Goal: Task Accomplishment & Management: Manage account settings

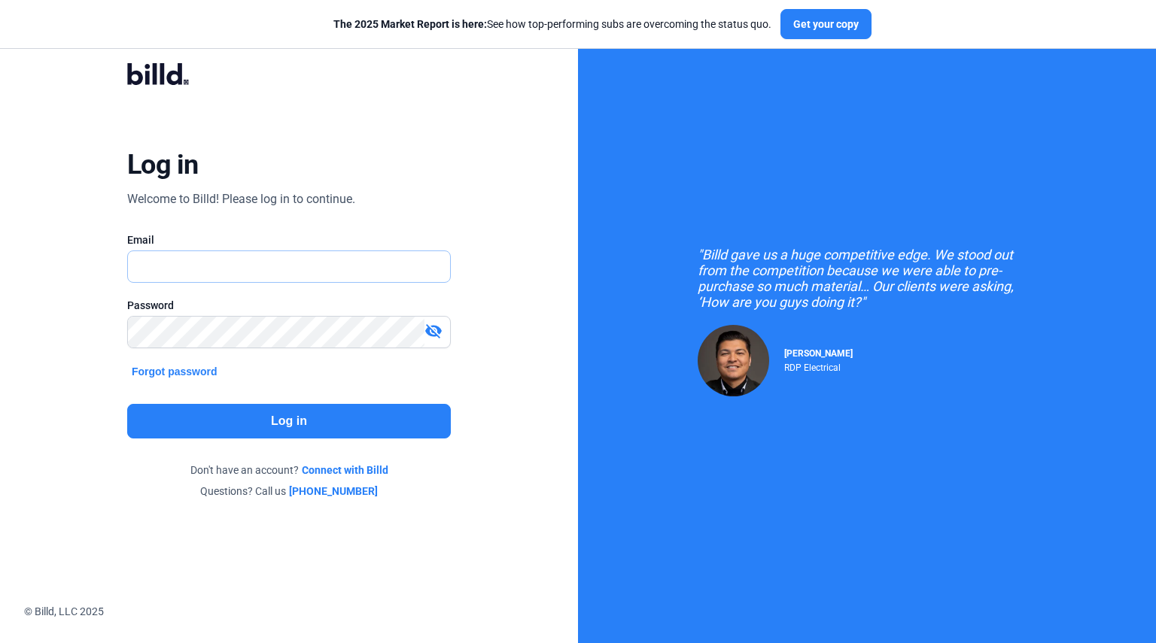
click at [389, 273] on input "text" at bounding box center [289, 266] width 322 height 31
type input "[EMAIL_ADDRESS][DOMAIN_NAME]"
click at [322, 423] on button "Log in" at bounding box center [289, 421] width 324 height 35
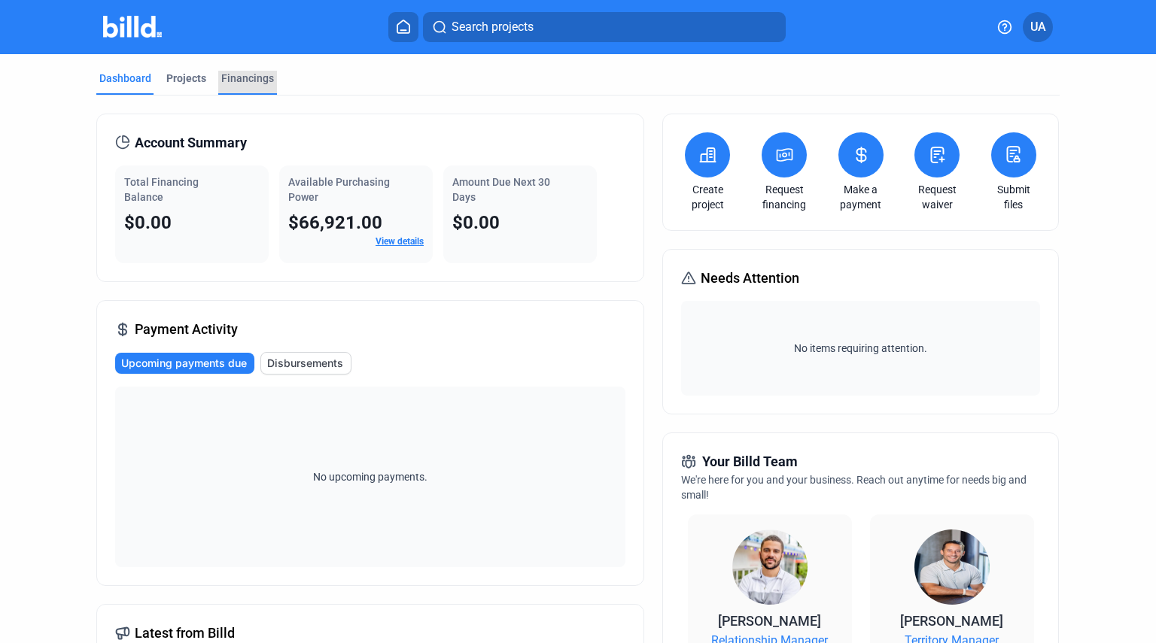
click at [257, 79] on div "Financings" at bounding box center [247, 78] width 53 height 15
